Goal: Task Accomplishment & Management: Manage account settings

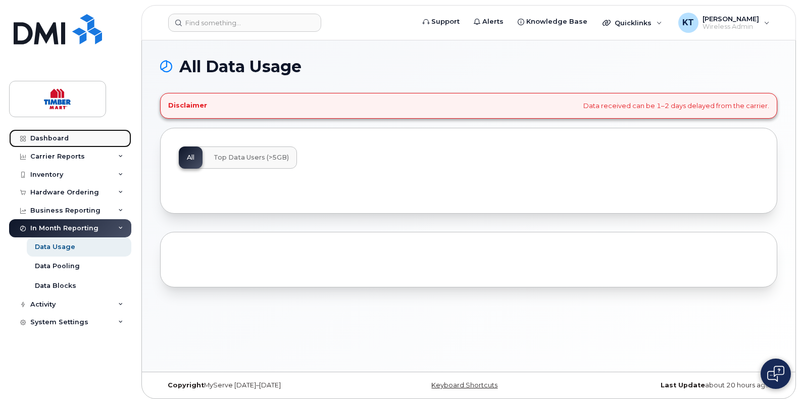
click at [43, 140] on div "Dashboard" at bounding box center [49, 138] width 38 height 8
click at [45, 135] on div "Dashboard" at bounding box center [49, 138] width 38 height 8
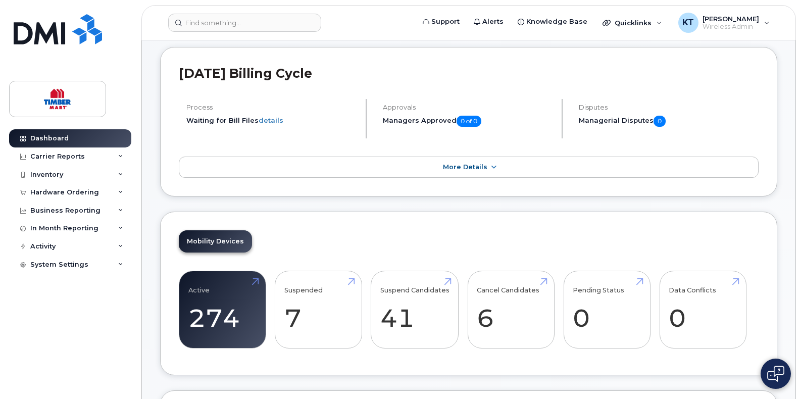
scroll to position [151, 0]
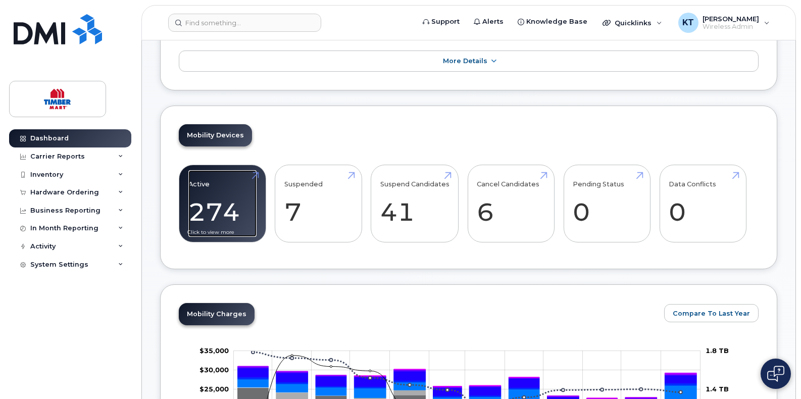
click at [219, 192] on link "Active 274 -42%" at bounding box center [222, 203] width 68 height 67
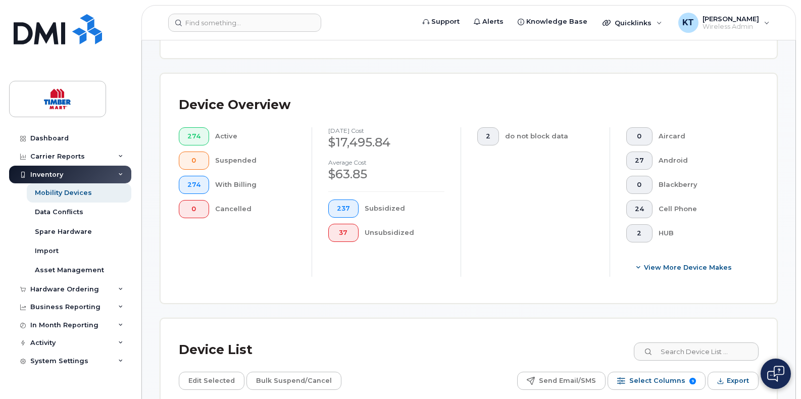
scroll to position [404, 0]
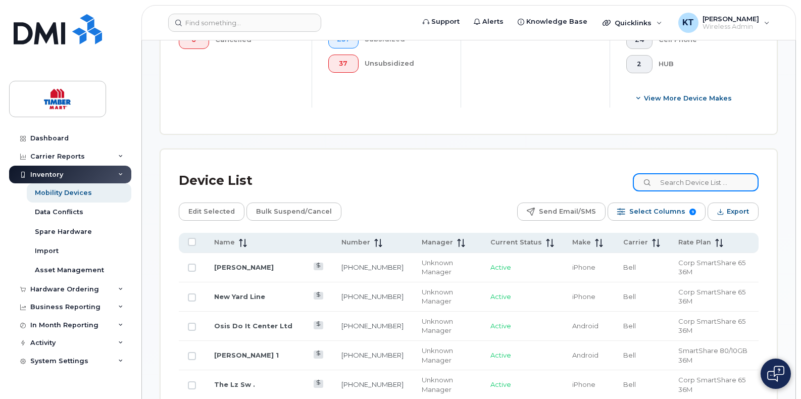
click at [697, 183] on input at bounding box center [695, 182] width 126 height 18
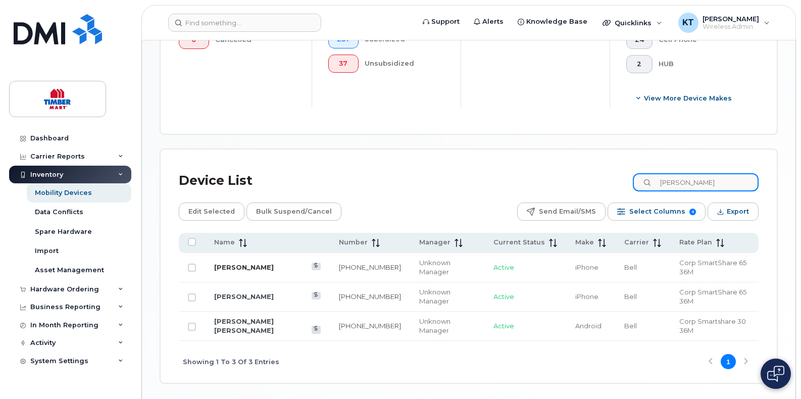
type input "thom"
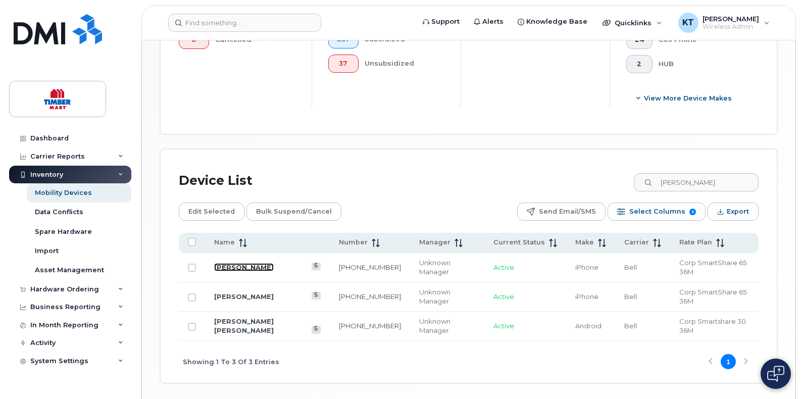
click at [254, 264] on link "[PERSON_NAME]" at bounding box center [244, 267] width 60 height 8
click at [249, 292] on link "Jamie Thompson" at bounding box center [244, 296] width 60 height 8
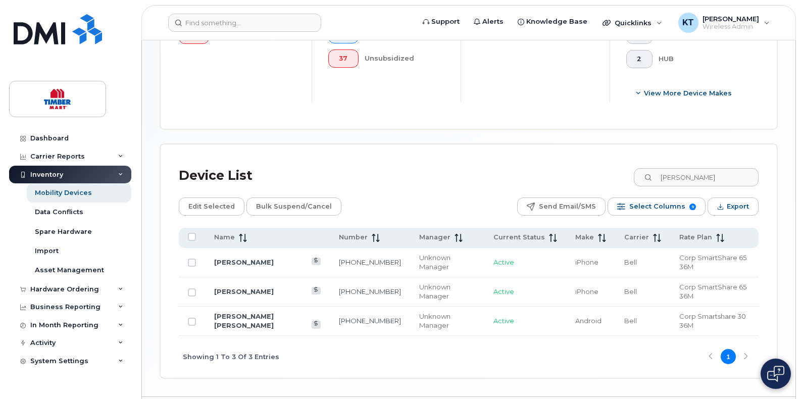
scroll to position [410, 0]
click at [248, 286] on link "Jamie Thompson" at bounding box center [244, 290] width 60 height 8
click at [190, 257] on input "Row Unselected" at bounding box center [192, 261] width 8 height 8
checkbox input "true"
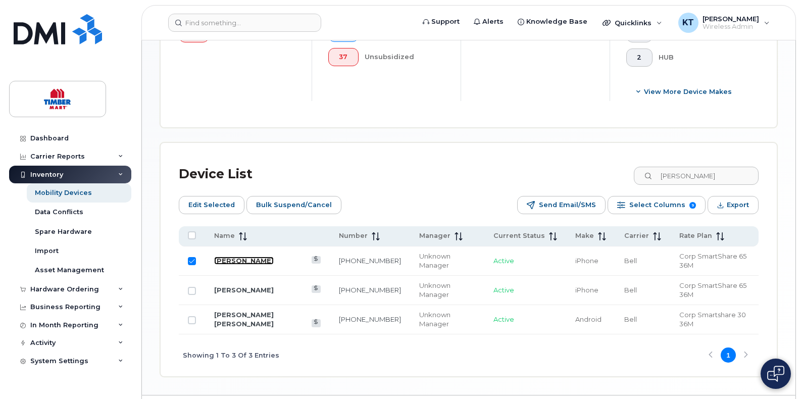
click at [230, 258] on link "[PERSON_NAME]" at bounding box center [244, 260] width 60 height 8
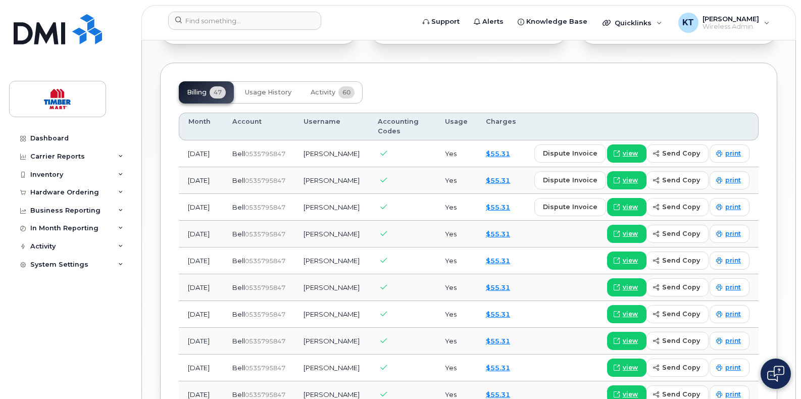
scroll to position [757, 0]
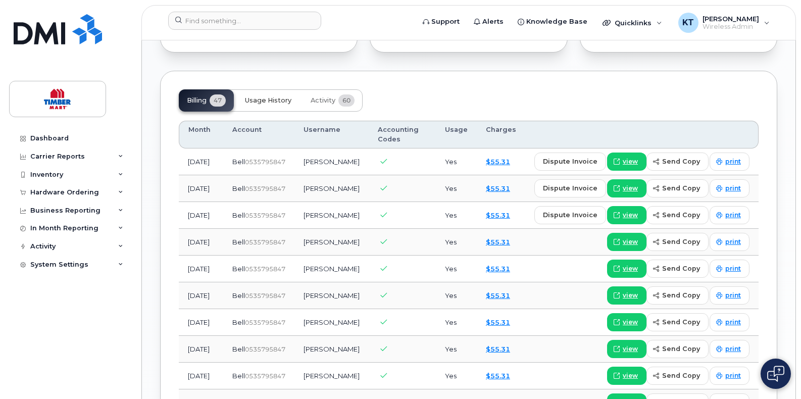
click at [283, 104] on span "Usage History" at bounding box center [268, 100] width 46 height 8
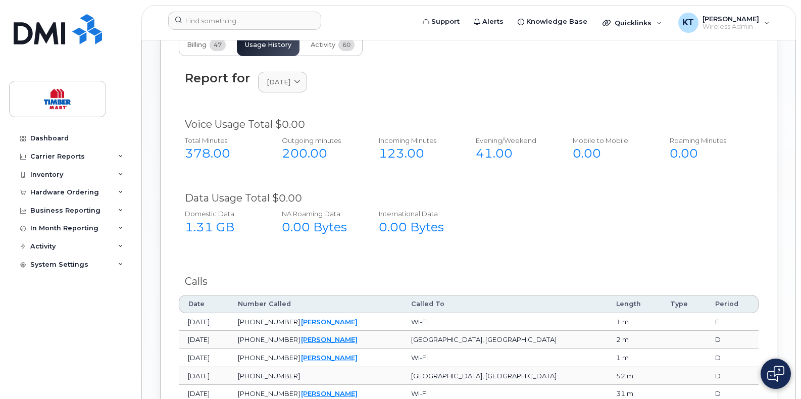
scroll to position [762, 0]
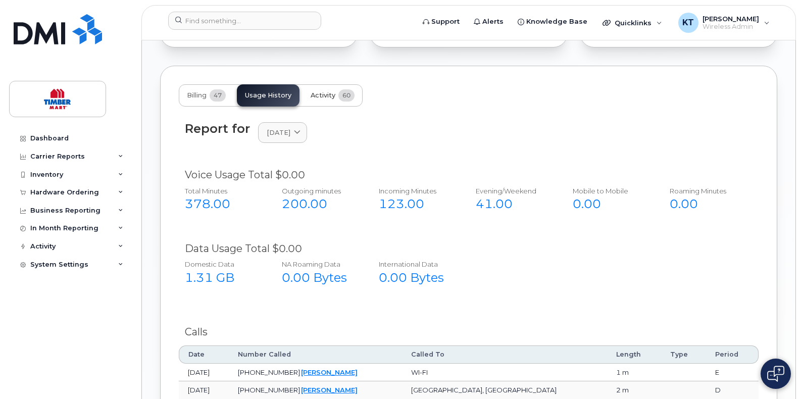
click at [315, 99] on span "Activity" at bounding box center [322, 95] width 25 height 8
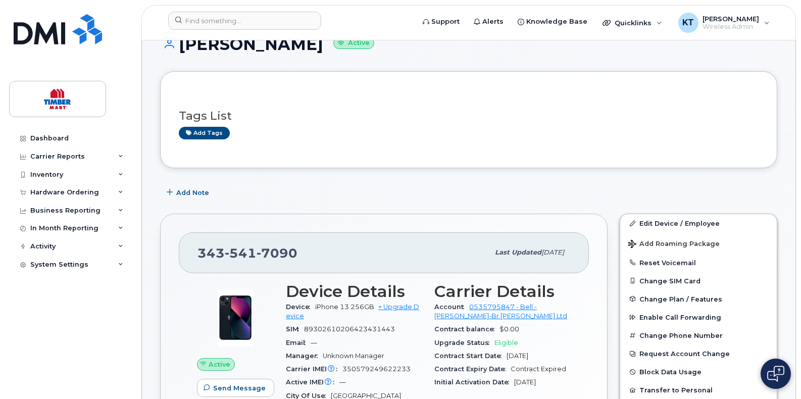
scroll to position [0, 0]
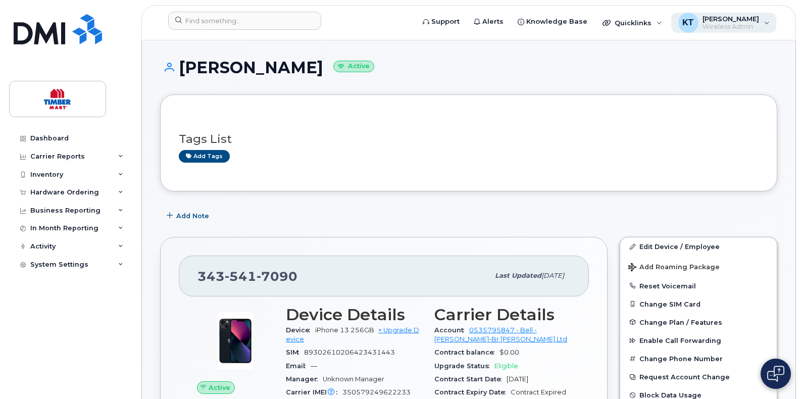
click at [755, 20] on span "[PERSON_NAME]" at bounding box center [730, 19] width 57 height 8
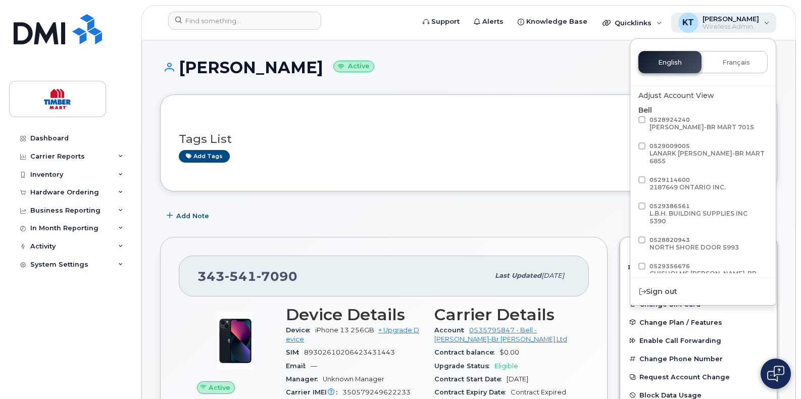
click at [755, 20] on span "[PERSON_NAME]" at bounding box center [730, 19] width 57 height 8
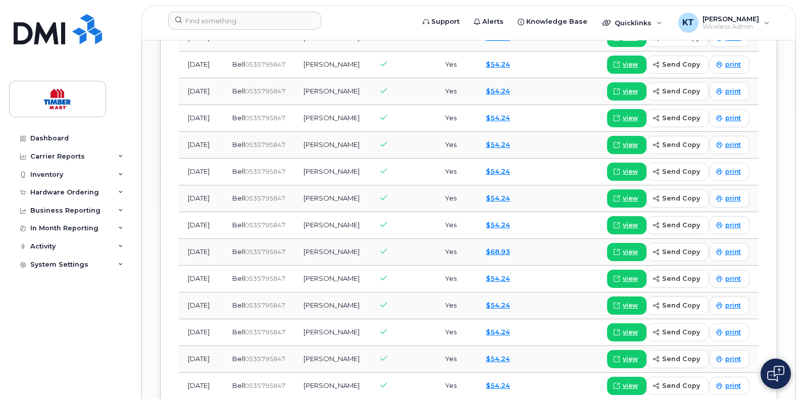
scroll to position [1060, 0]
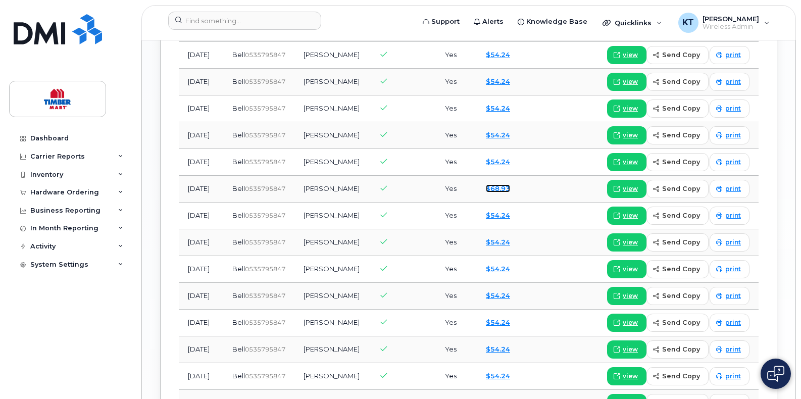
click at [510, 192] on link "$68.93" at bounding box center [498, 188] width 24 height 8
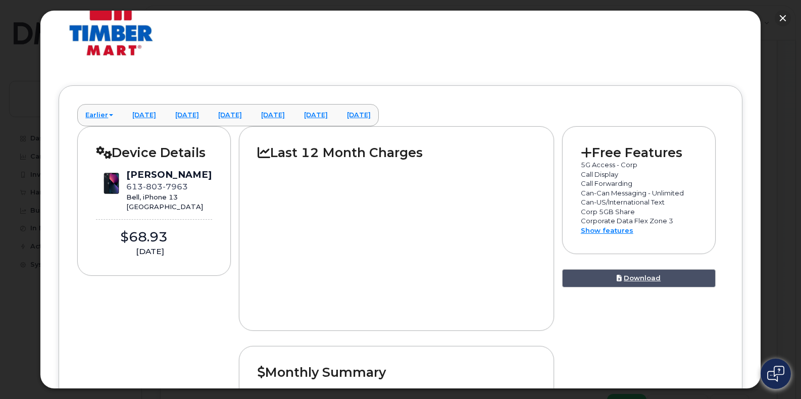
scroll to position [0, 0]
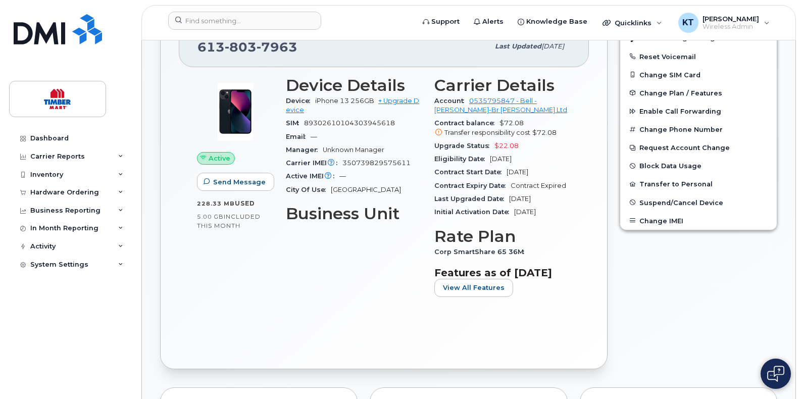
scroll to position [236, 0]
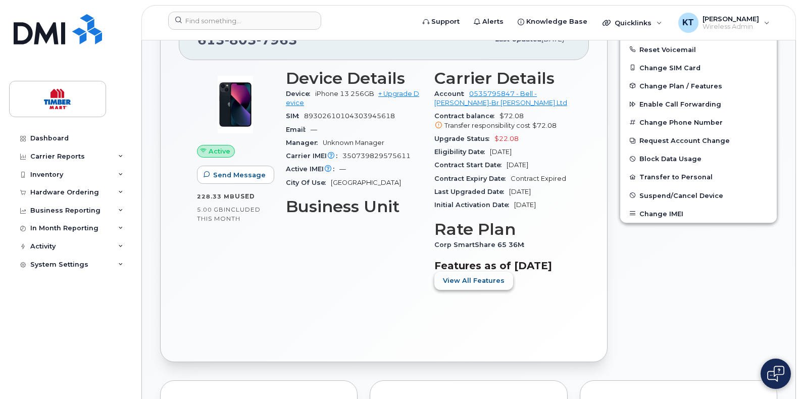
click at [490, 285] on span "View All Features" at bounding box center [474, 281] width 62 height 10
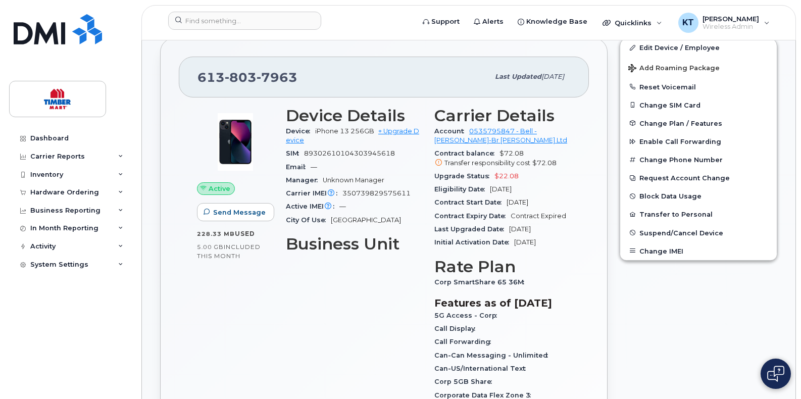
scroll to position [186, 0]
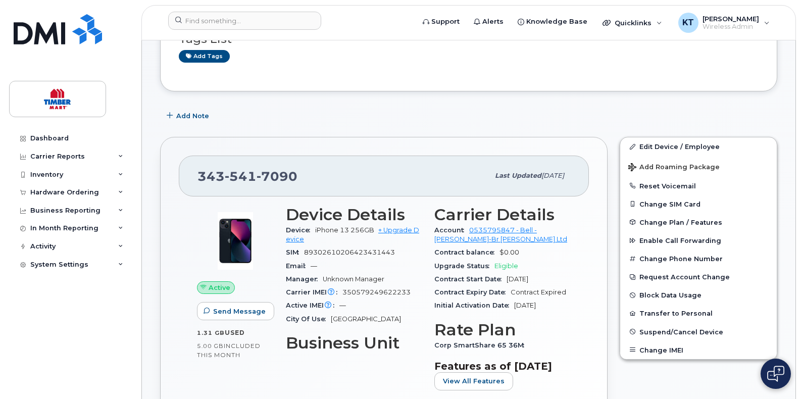
scroll to position [101, 0]
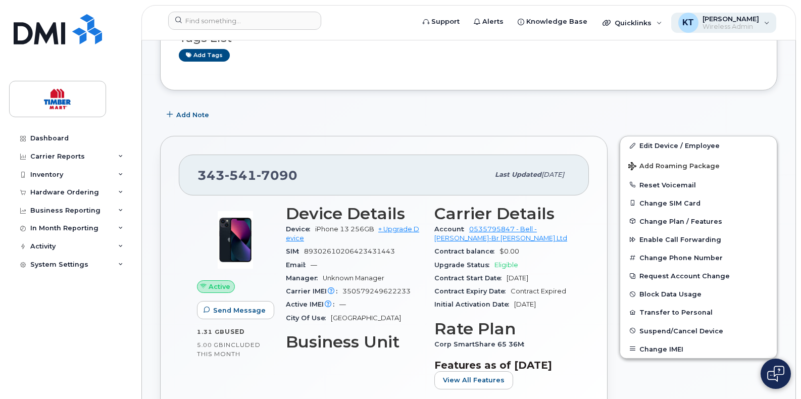
click at [757, 21] on span "[PERSON_NAME]" at bounding box center [730, 19] width 57 height 8
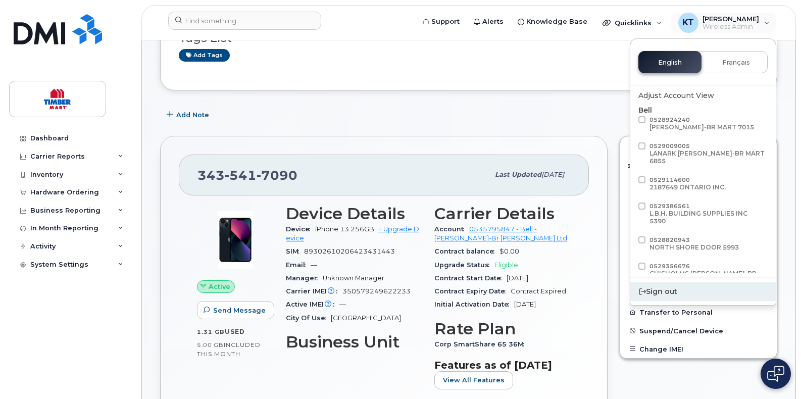
click at [658, 293] on div "Sign out" at bounding box center [702, 291] width 145 height 19
